Goal: Task Accomplishment & Management: Manage account settings

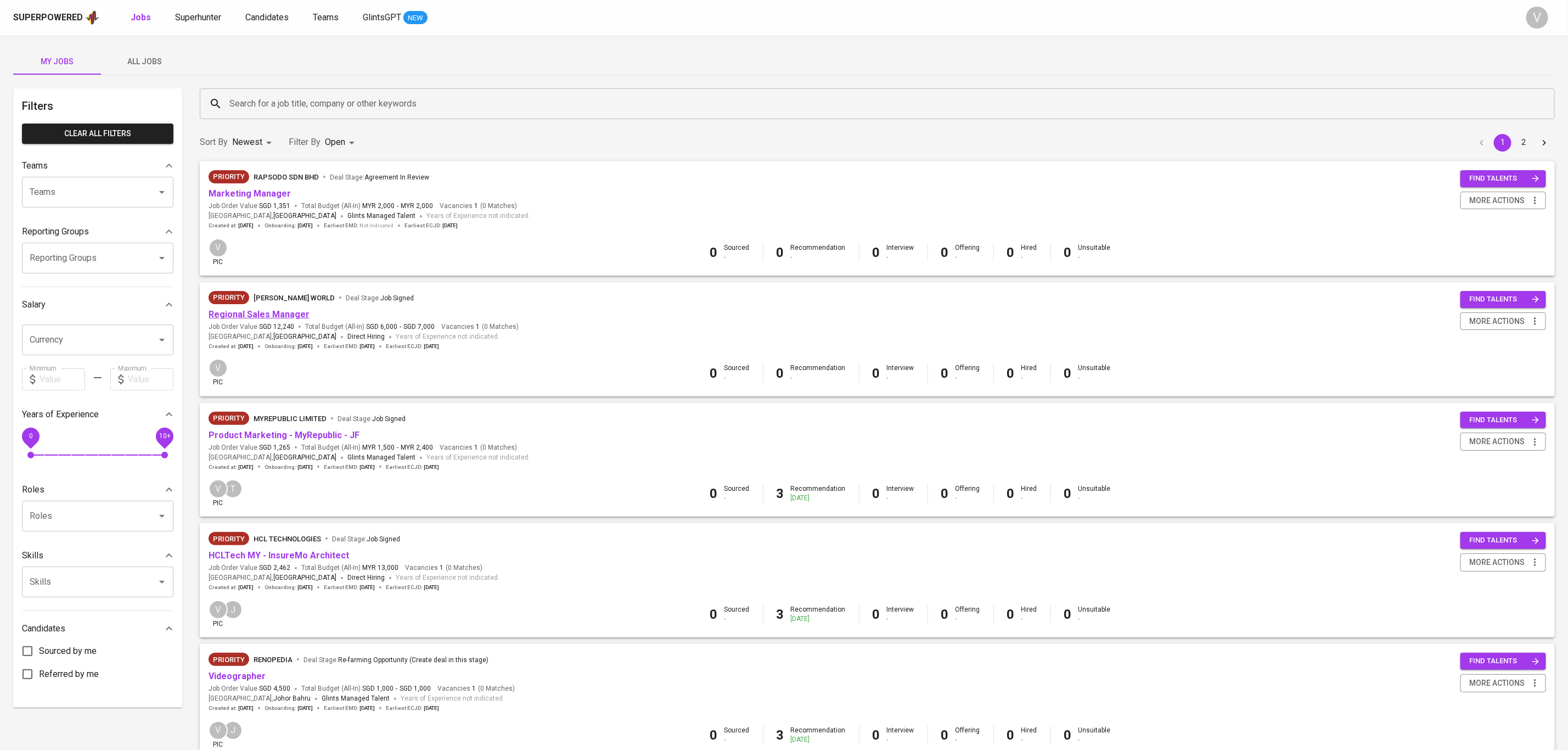
click at [262, 312] on link "Regional Sales Manager" at bounding box center [259, 314] width 101 height 11
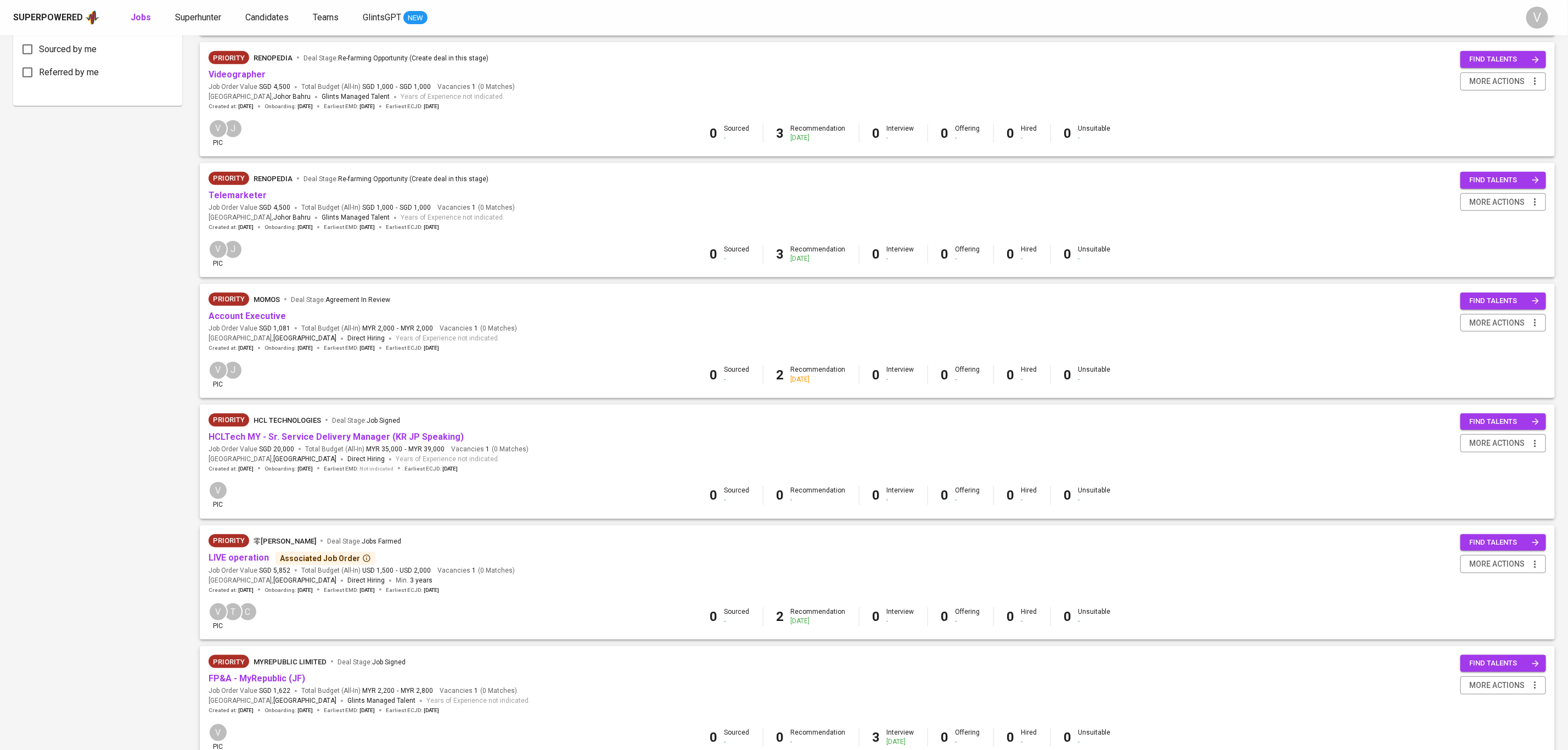
scroll to position [684, 0]
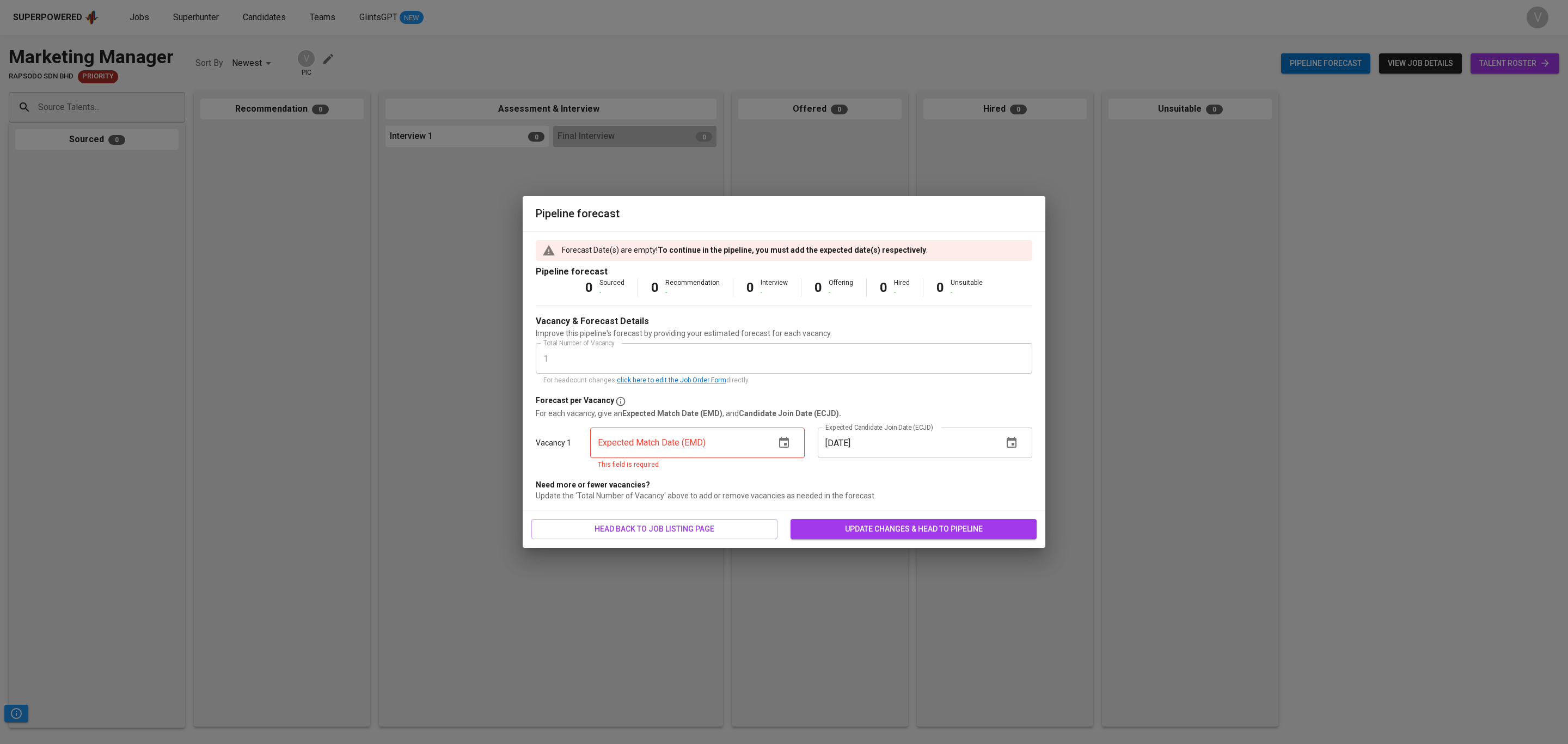
click at [805, 451] on div "Expected Match Date (EMD) Expected Match Date (EMD) This field is required" at bounding box center [697, 449] width 227 height 56
click at [787, 445] on icon "button" at bounding box center [784, 443] width 13 height 13
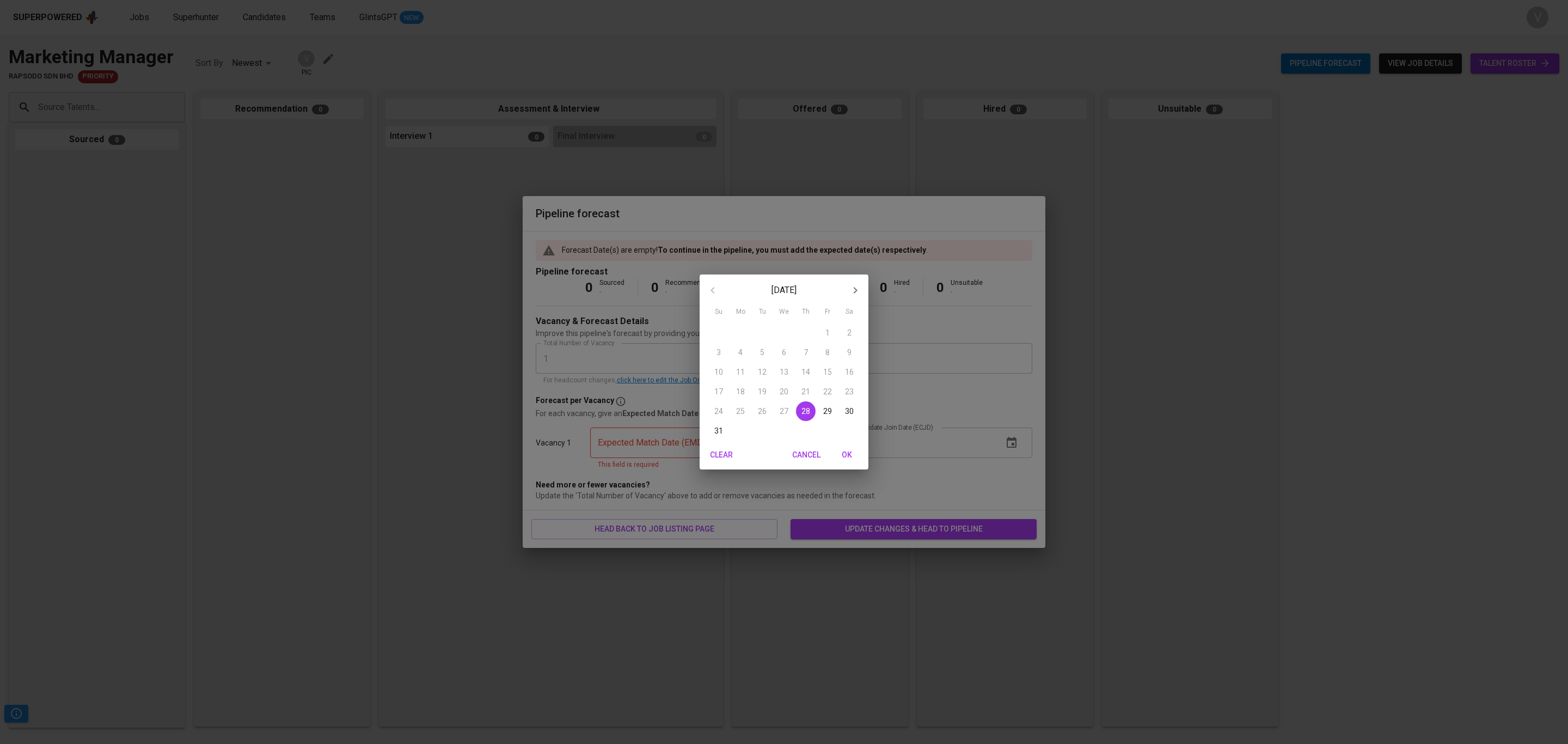
click at [848, 299] on button "button" at bounding box center [855, 290] width 26 height 26
click at [762, 410] on p "30" at bounding box center [762, 411] width 9 height 11
type input "[DATE]"
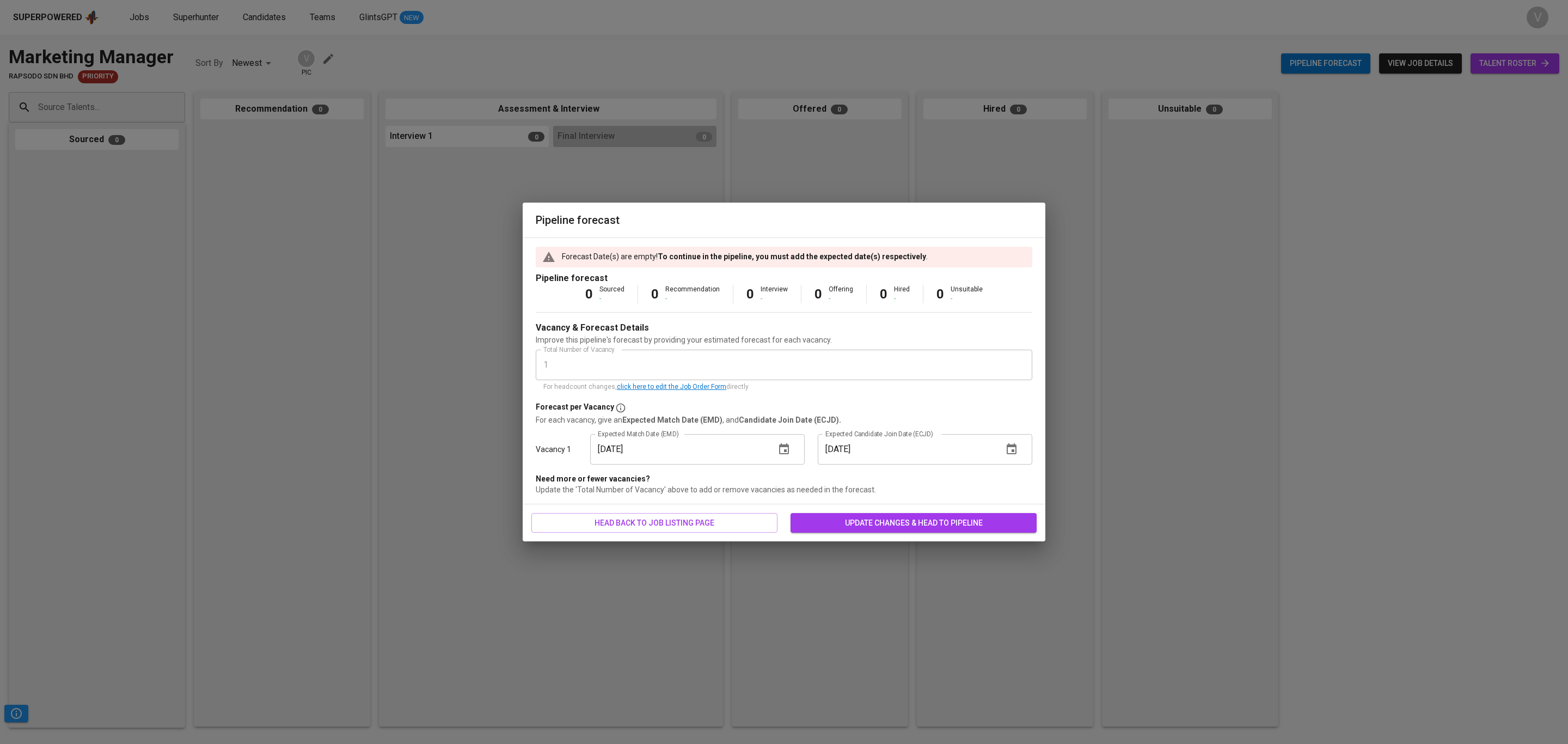
click at [877, 525] on span "update changes & head to pipeline" at bounding box center [913, 523] width 229 height 14
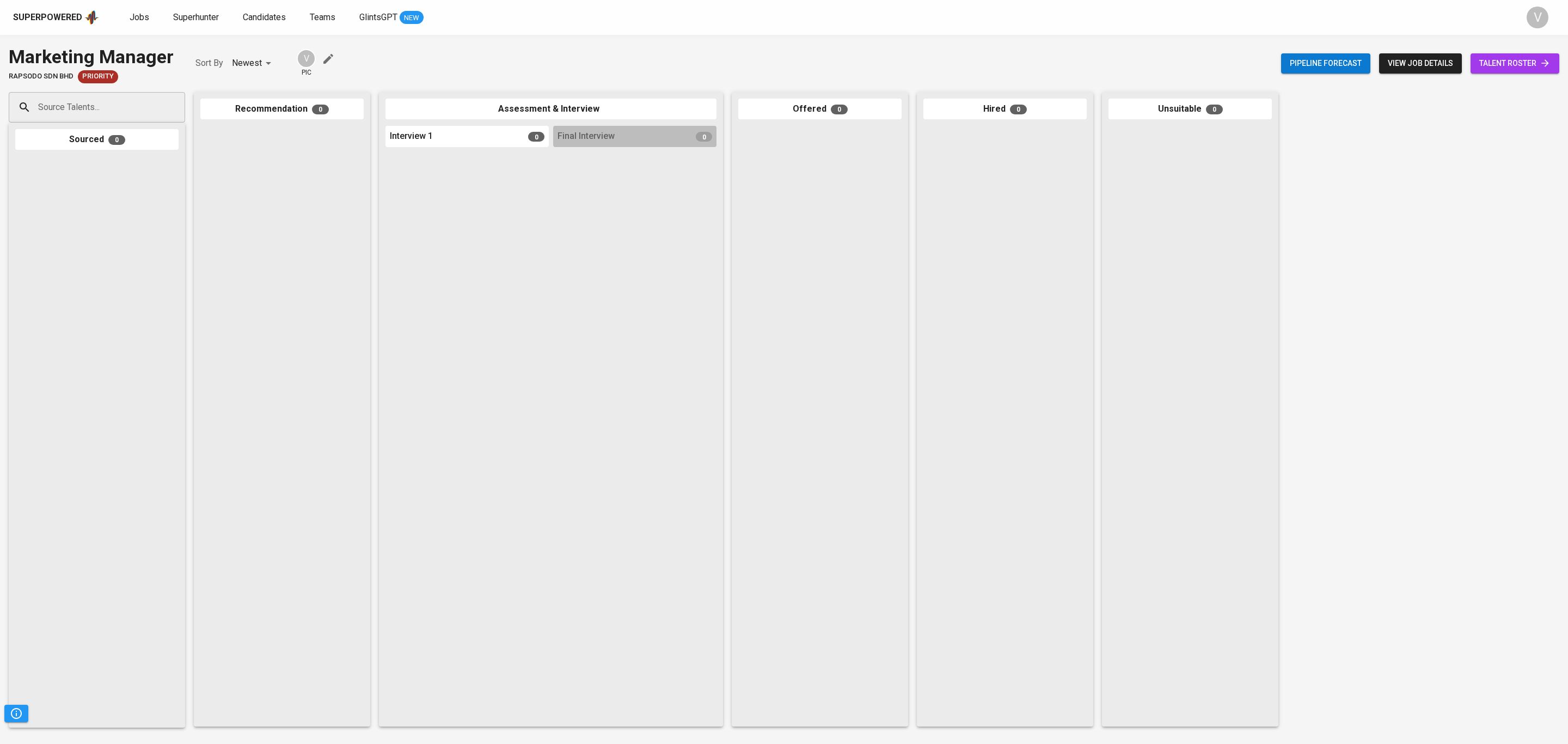
click at [325, 58] on icon "button" at bounding box center [328, 59] width 10 height 10
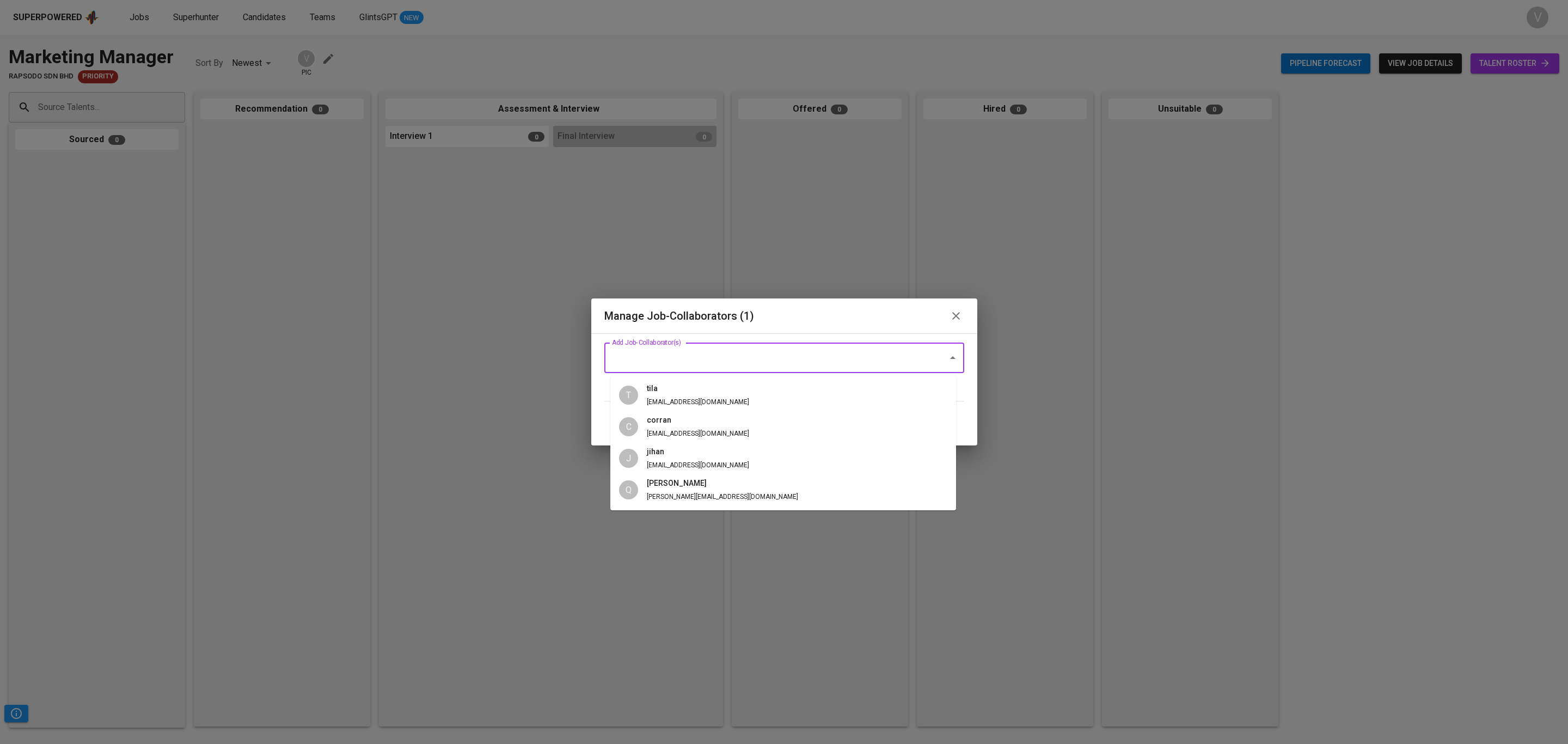
click at [654, 357] on input "Add Job-Collaborator(s)" at bounding box center [769, 357] width 319 height 21
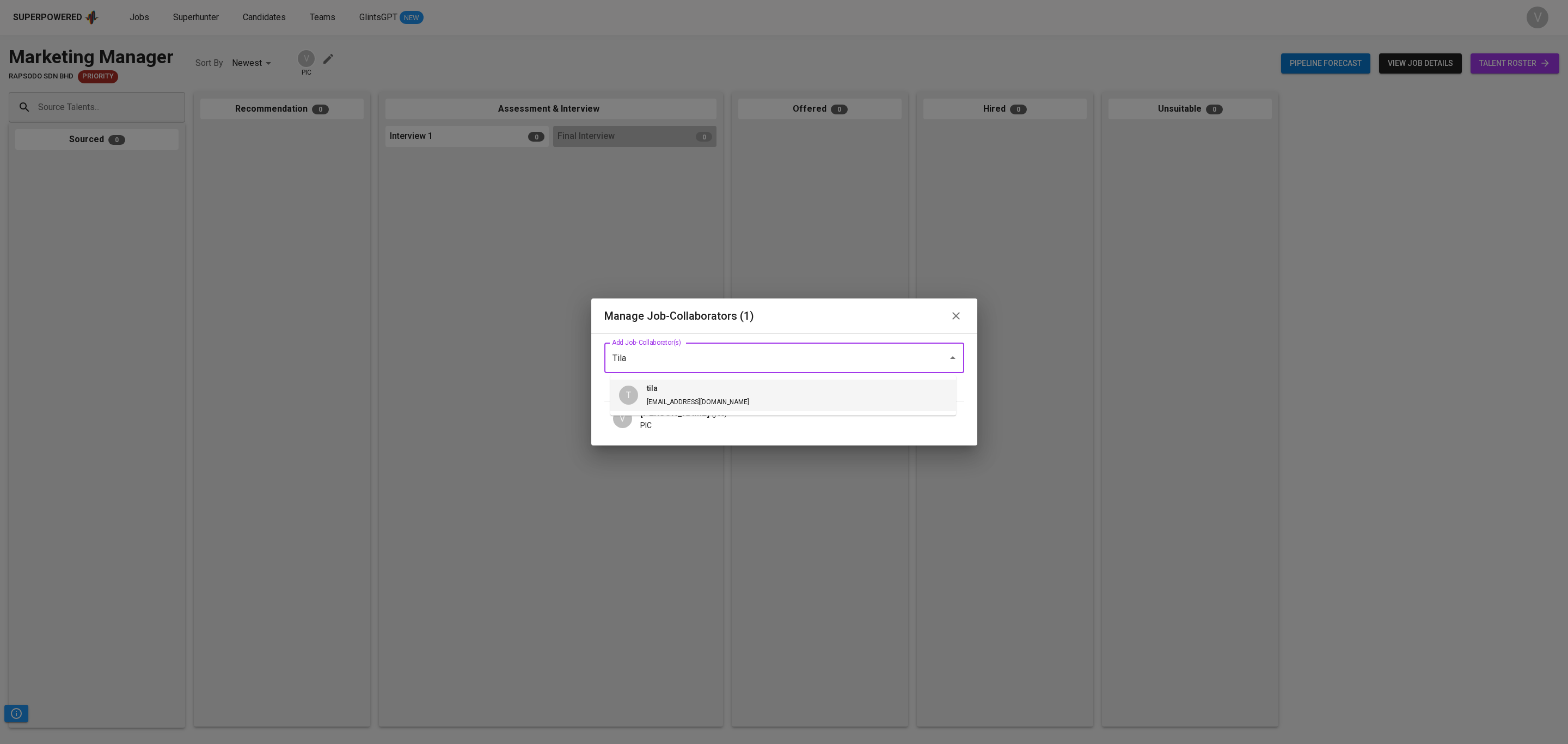
click at [640, 386] on span "[PERSON_NAME] [PERSON_NAME][EMAIL_ADDRESS][DOMAIN_NAME]" at bounding box center [697, 396] width 120 height 25
type input "Tila"
